Goal: Entertainment & Leisure: Consume media (video, audio)

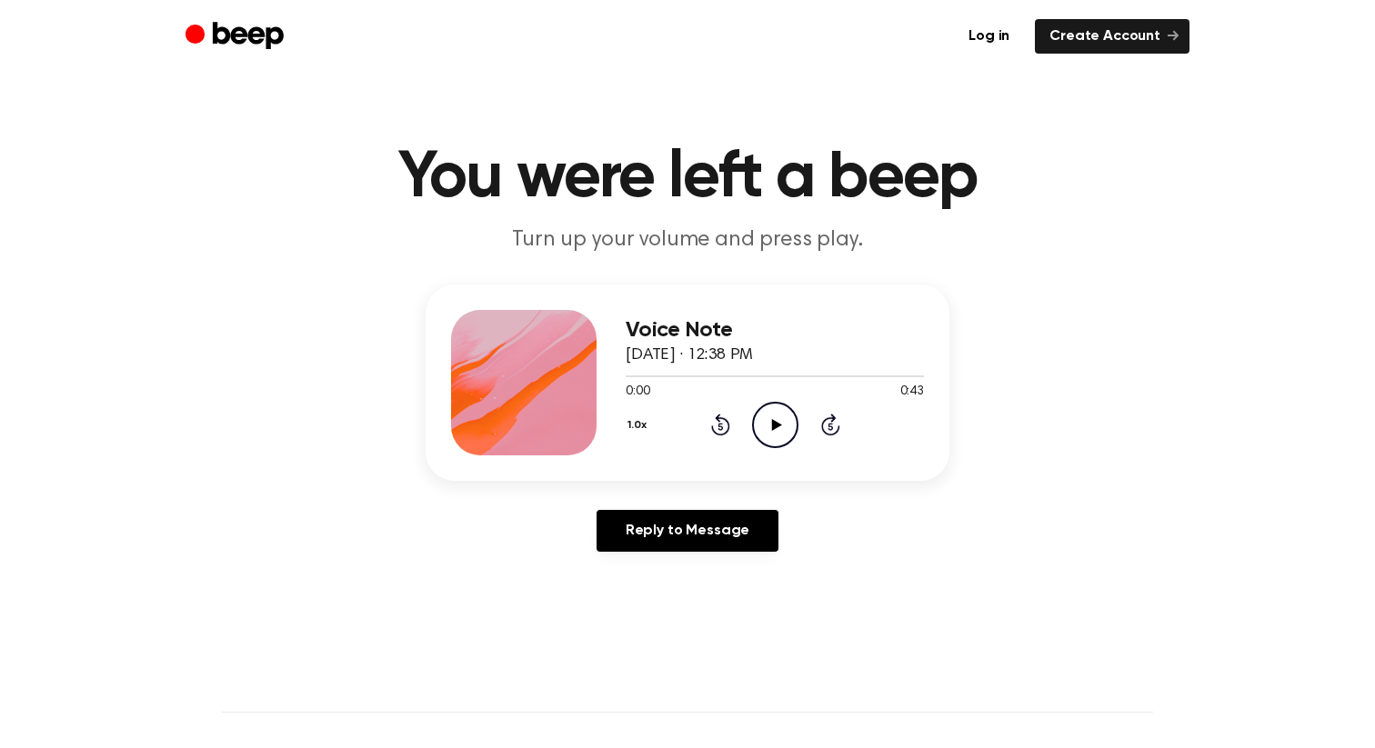
click at [769, 419] on icon "Play Audio" at bounding box center [775, 425] width 46 height 46
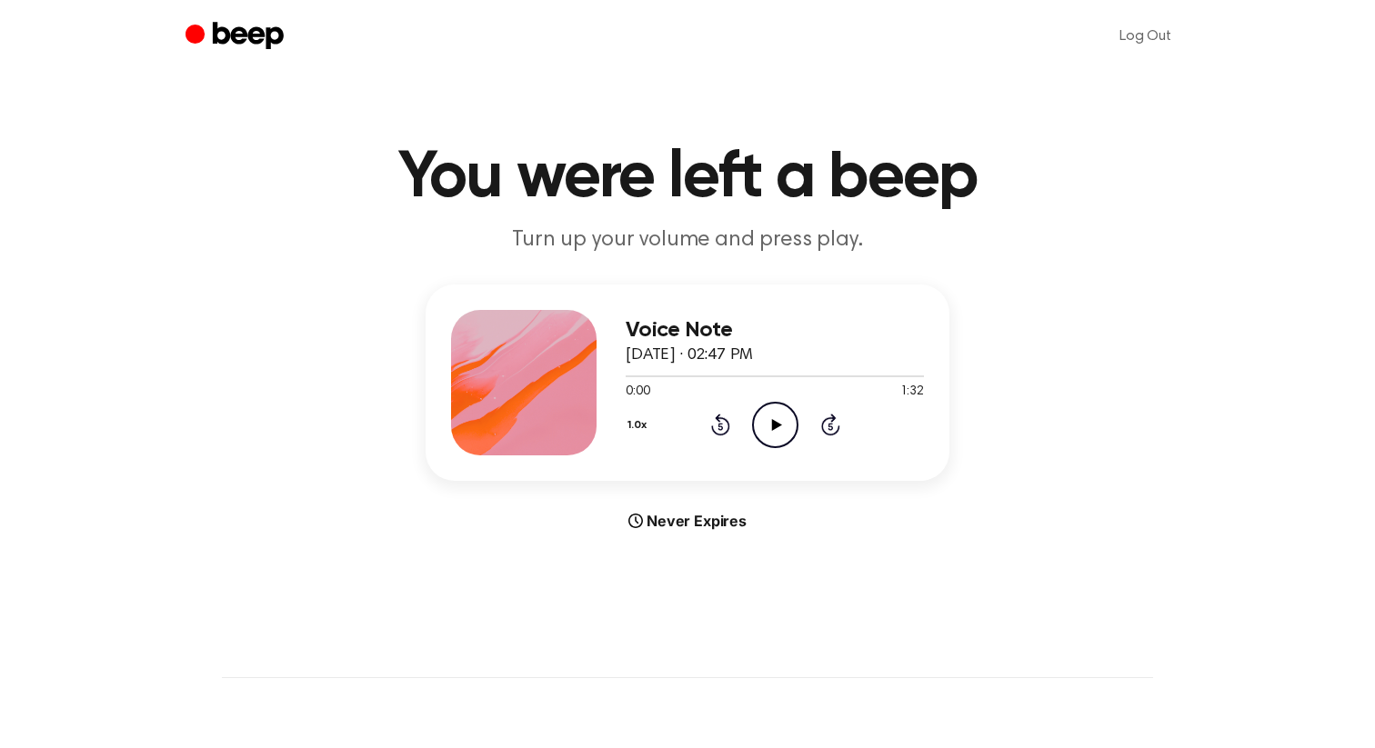
click at [763, 426] on icon "Play Audio" at bounding box center [775, 425] width 46 height 46
click at [755, 405] on icon "Pause Audio" at bounding box center [775, 425] width 46 height 46
click at [779, 438] on icon "Play Audio" at bounding box center [775, 425] width 46 height 46
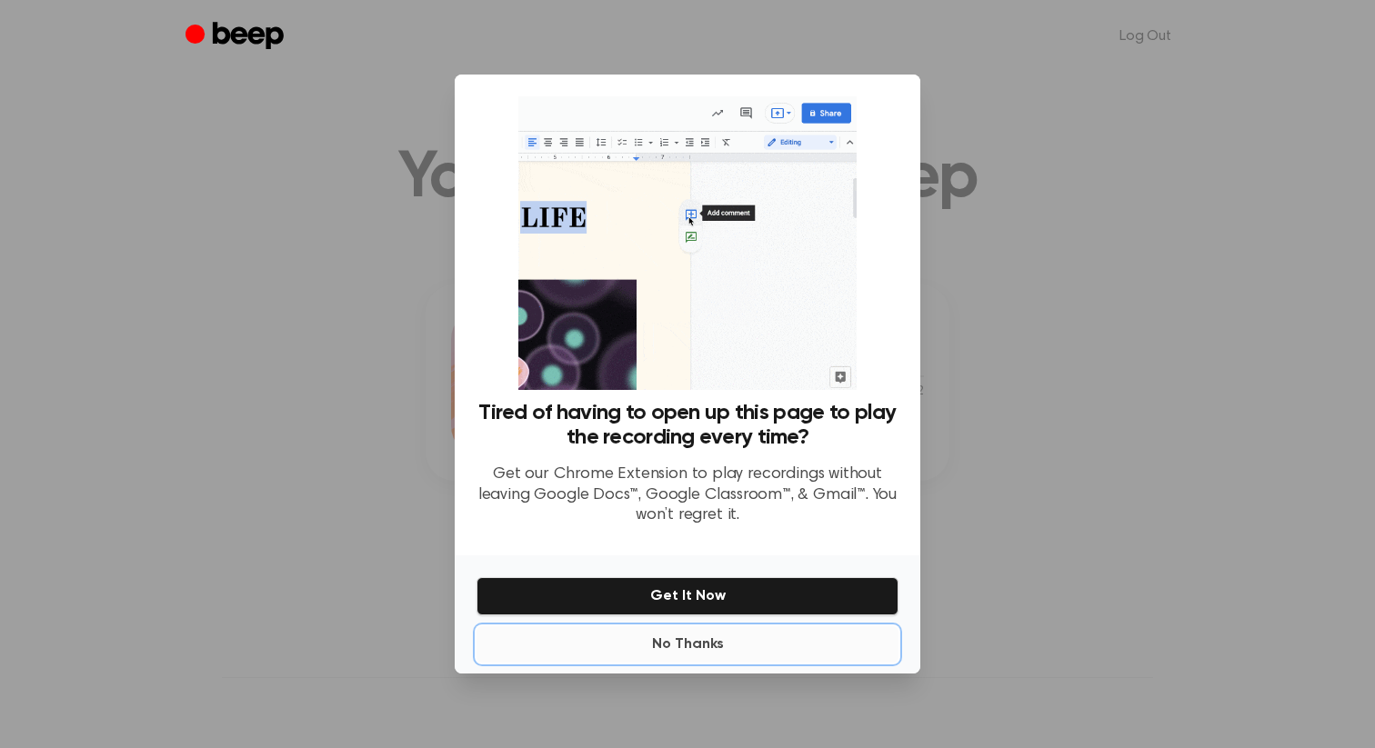
click at [680, 652] on button "No Thanks" at bounding box center [688, 645] width 422 height 36
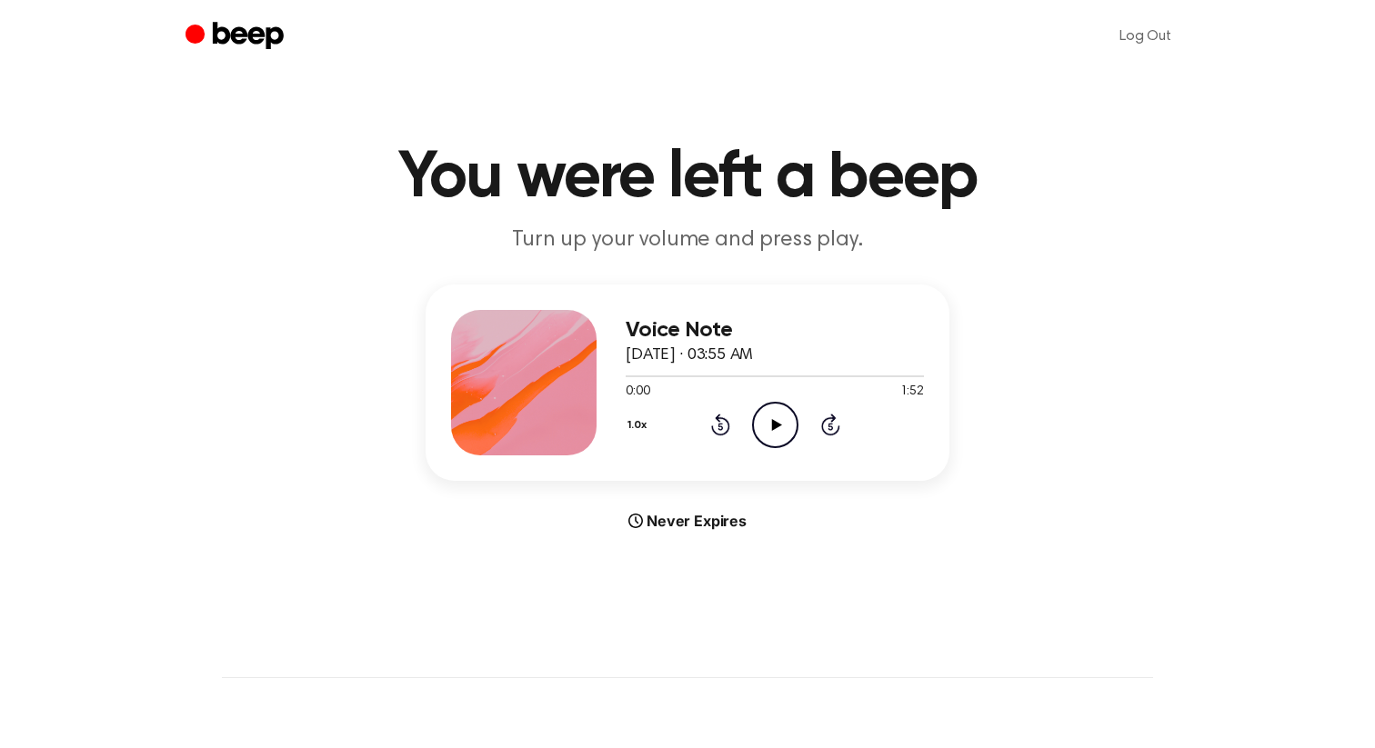
click at [784, 436] on icon "Play Audio" at bounding box center [775, 425] width 46 height 46
click at [769, 416] on icon "Pause Audio" at bounding box center [775, 425] width 46 height 46
click at [778, 425] on icon at bounding box center [776, 425] width 10 height 12
click at [768, 432] on icon "Play Audio" at bounding box center [775, 425] width 46 height 46
